Goal: Find specific fact

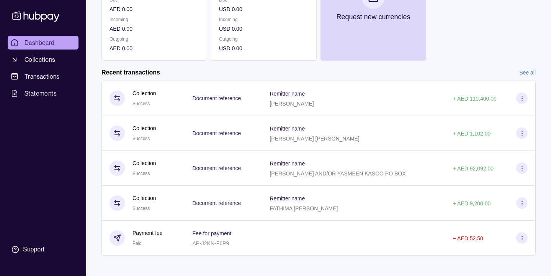
scroll to position [132, 0]
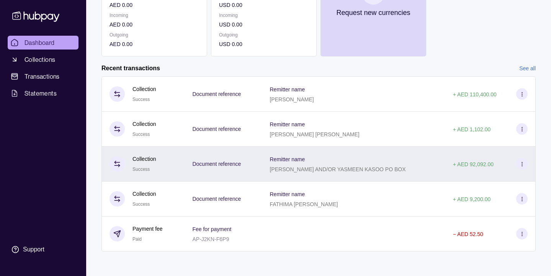
click at [522, 165] on circle at bounding box center [522, 165] width 0 height 0
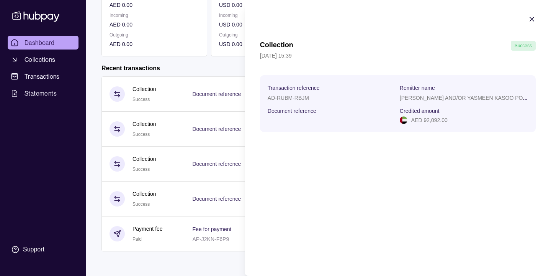
click at [534, 20] on icon "button" at bounding box center [532, 19] width 8 height 8
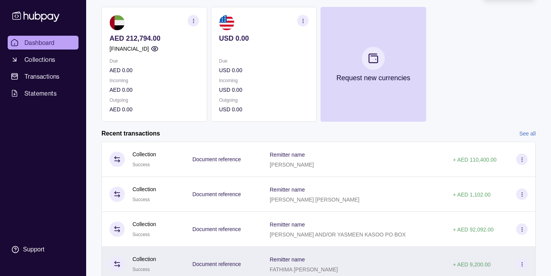
scroll to position [71, 0]
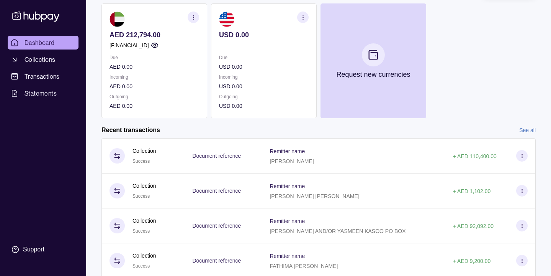
click at [533, 103] on div "AED 212,794.00 [FINANCIAL_ID] Due AED 0.00 Incoming AED 0.00 Outgoing AED 0.00 …" at bounding box center [319, 60] width 435 height 115
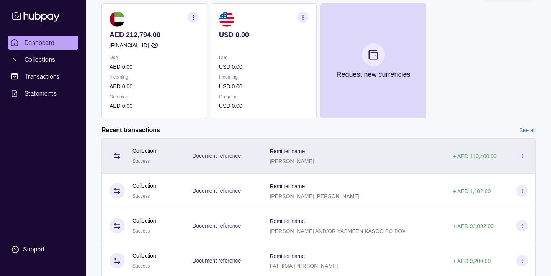
scroll to position [132, 0]
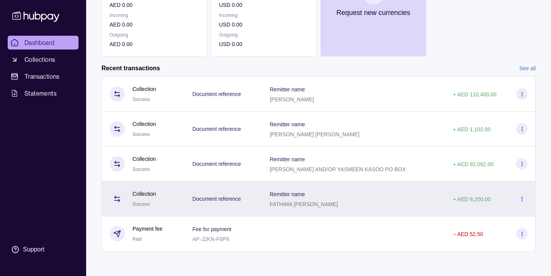
click at [525, 200] on icon at bounding box center [523, 199] width 6 height 6
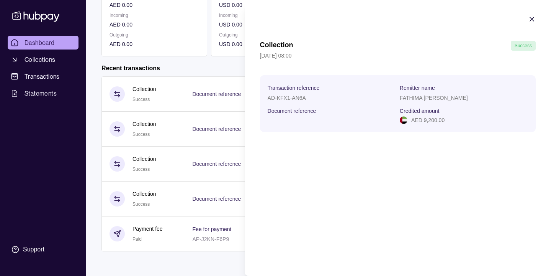
click at [533, 22] on icon "button" at bounding box center [532, 19] width 8 height 8
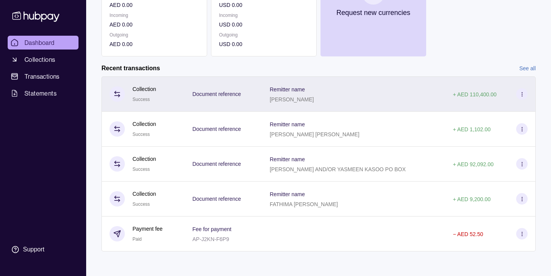
click at [523, 95] on icon at bounding box center [523, 94] width 6 height 6
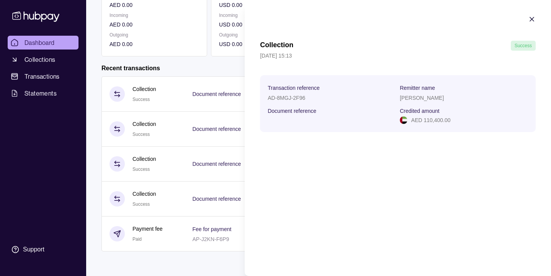
click at [534, 18] on icon "button" at bounding box center [532, 19] width 8 height 8
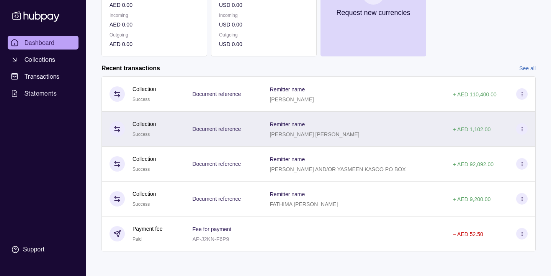
click at [521, 130] on icon at bounding box center [523, 129] width 6 height 6
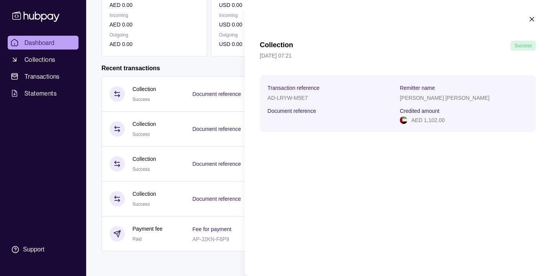
click at [532, 20] on icon "button" at bounding box center [532, 19] width 8 height 8
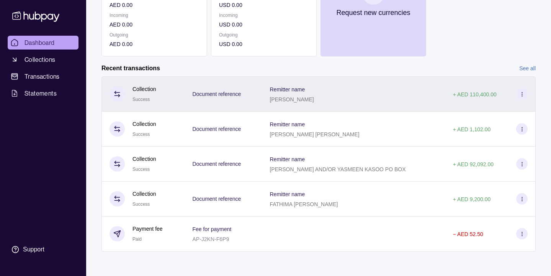
click at [525, 97] on section at bounding box center [522, 93] width 11 height 11
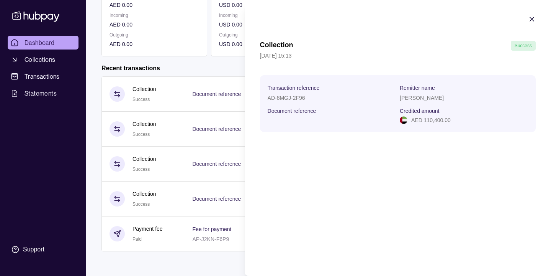
click at [532, 19] on icon "button" at bounding box center [532, 19] width 4 height 4
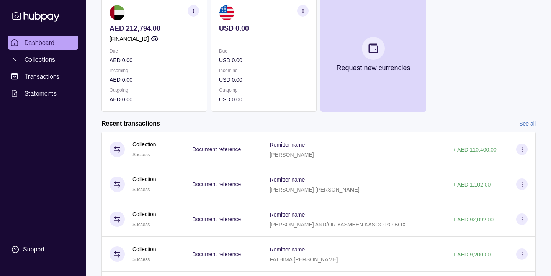
scroll to position [82, 0]
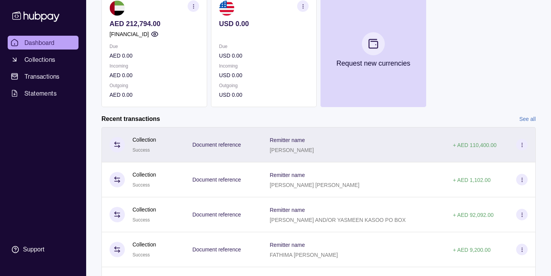
click at [521, 146] on icon at bounding box center [523, 145] width 6 height 6
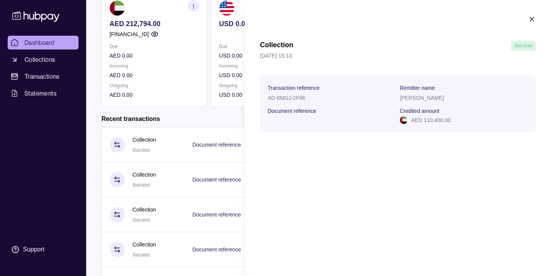
click at [532, 22] on icon "button" at bounding box center [532, 19] width 8 height 8
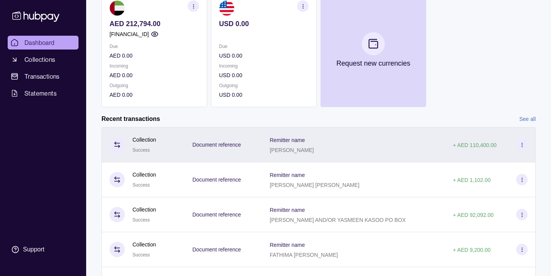
click at [296, 138] on p "Remitter name" at bounding box center [287, 140] width 35 height 6
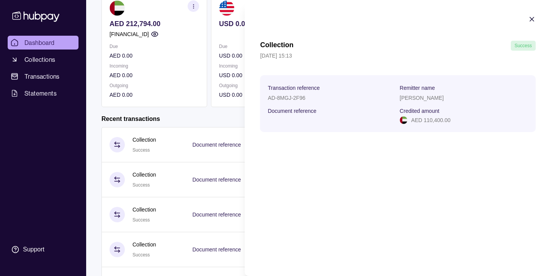
drag, startPoint x: 468, startPoint y: 99, endPoint x: 415, endPoint y: 98, distance: 53.3
click at [414, 98] on div "[PERSON_NAME]" at bounding box center [464, 97] width 128 height 9
copy p "[PERSON_NAME]"
